Goal: Find specific page/section: Find specific page/section

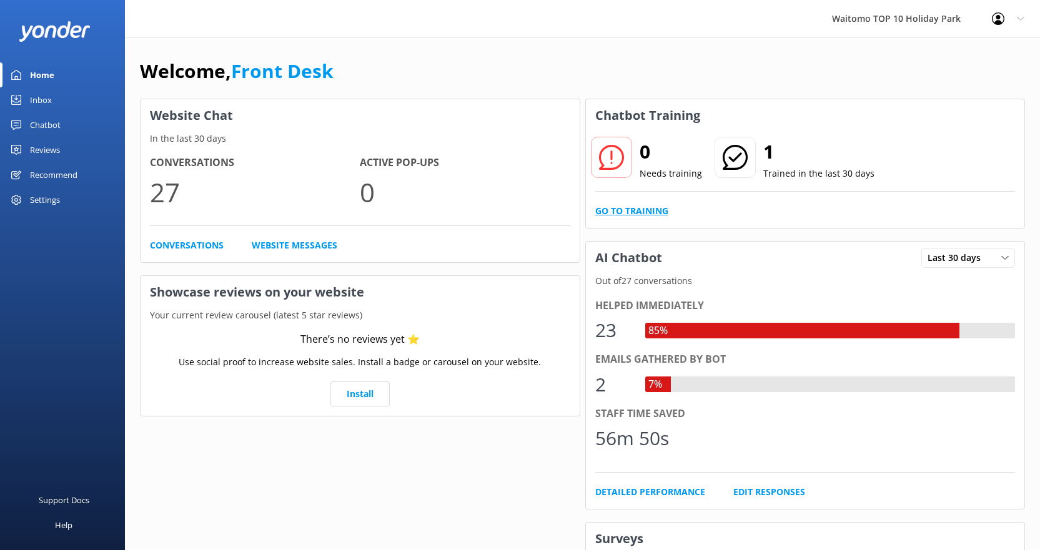
click at [642, 211] on link "Go to Training" at bounding box center [631, 211] width 73 height 14
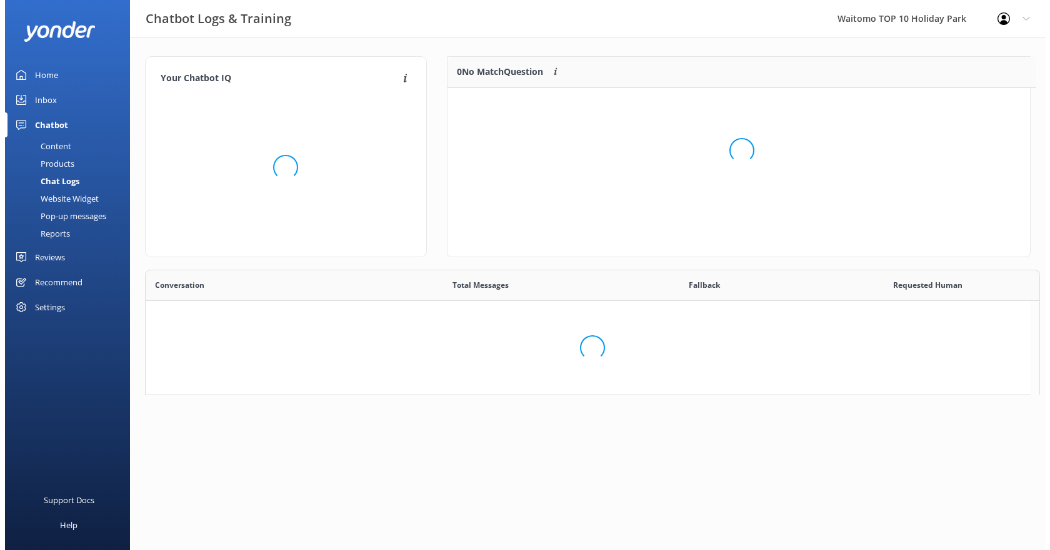
scroll to position [147, 573]
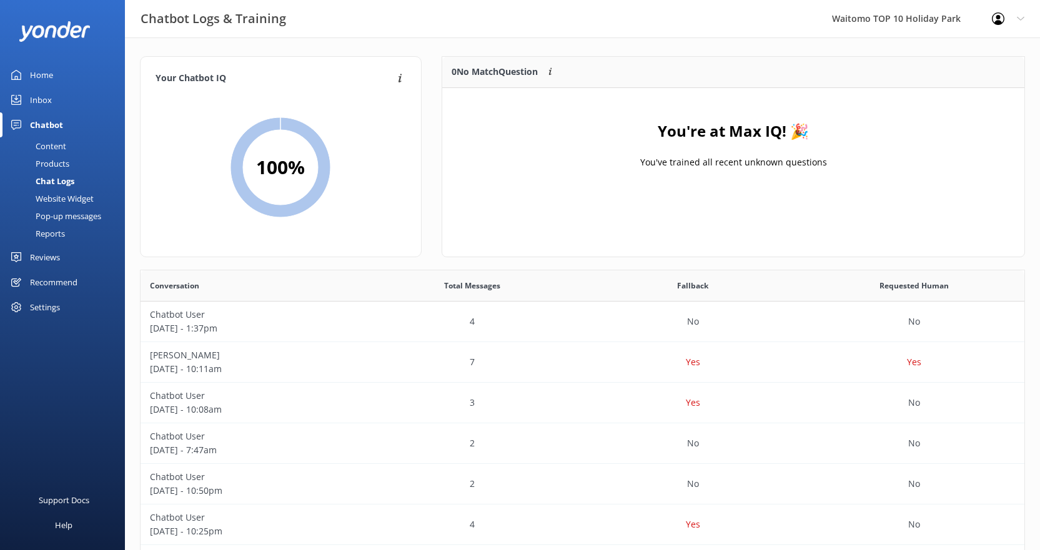
click at [49, 94] on div "Inbox" at bounding box center [41, 99] width 22 height 25
